Goal: Entertainment & Leisure: Consume media (video, audio)

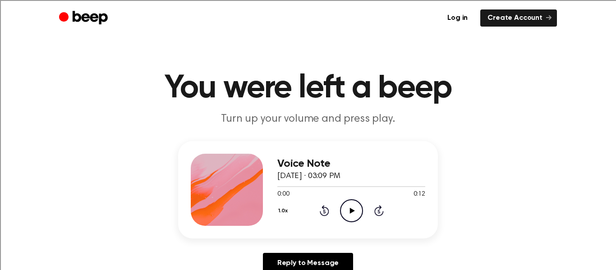
click at [352, 207] on icon "Play Audio" at bounding box center [351, 210] width 23 height 23
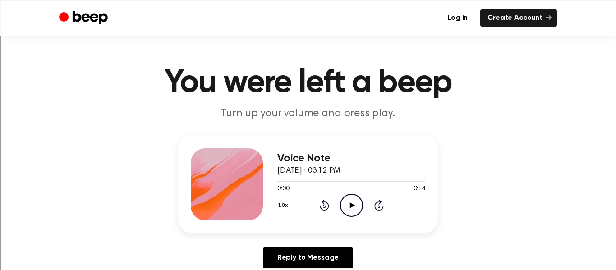
scroll to position [9, 0]
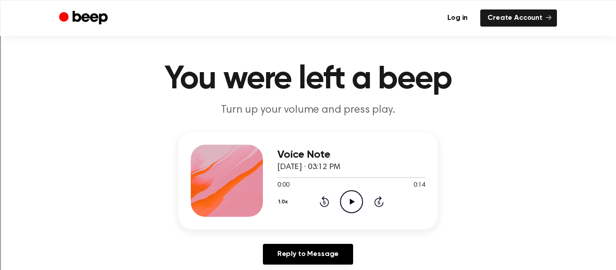
click at [355, 197] on icon "Play Audio" at bounding box center [351, 201] width 23 height 23
click at [352, 202] on icon at bounding box center [352, 202] width 5 height 6
click at [349, 200] on icon "Pause Audio" at bounding box center [351, 201] width 23 height 23
